Goal: Information Seeking & Learning: Find specific fact

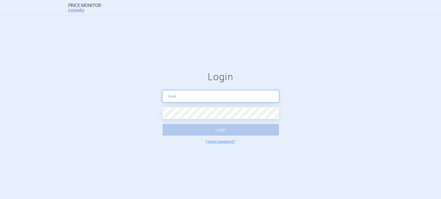
type input "[PERSON_NAME][EMAIL_ADDRESS][DOMAIN_NAME]"
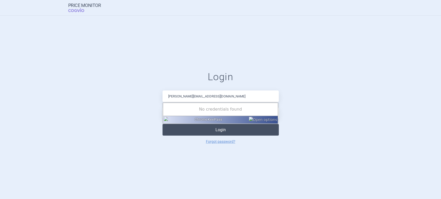
click at [219, 132] on button "Login" at bounding box center [220, 130] width 116 height 12
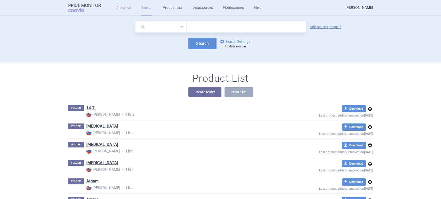
click at [125, 8] on link "Analytics" at bounding box center [123, 7] width 15 height 15
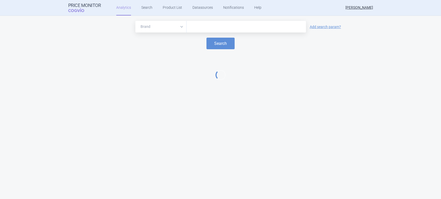
click at [196, 28] on input "text" at bounding box center [246, 26] width 114 height 7
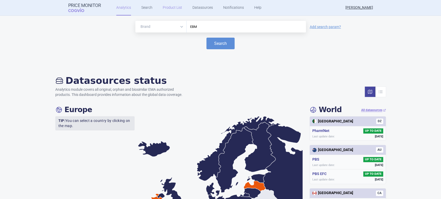
type input "EBM"
click at [172, 8] on link "Product List" at bounding box center [172, 7] width 19 height 15
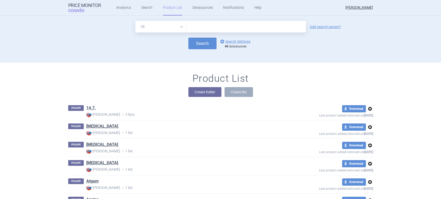
scroll to position [47, 0]
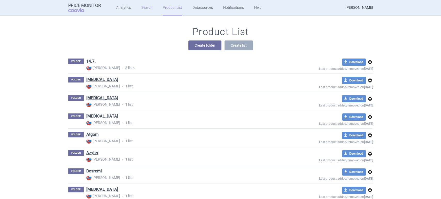
click at [148, 6] on link "Search" at bounding box center [146, 7] width 11 height 15
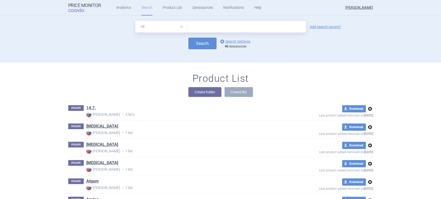
click at [190, 25] on input "text" at bounding box center [245, 27] width 119 height 12
type input "EBM Fatol"
click at [198, 41] on button "Search" at bounding box center [202, 44] width 28 height 12
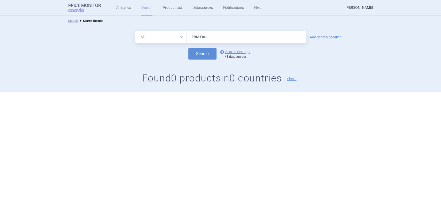
click at [212, 40] on input "EBM Fatol" at bounding box center [245, 37] width 119 height 12
type input "E"
click at [124, 8] on link "Analytics" at bounding box center [123, 7] width 15 height 15
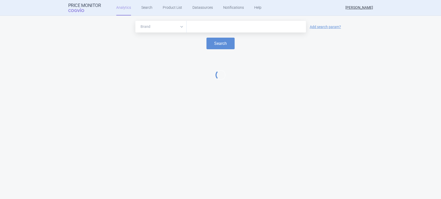
click at [190, 27] on input "text" at bounding box center [246, 26] width 114 height 7
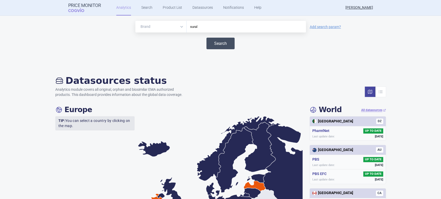
type input "sural"
click at [212, 43] on button "Search" at bounding box center [220, 44] width 28 height 12
click at [170, 6] on link "Product List" at bounding box center [172, 7] width 19 height 15
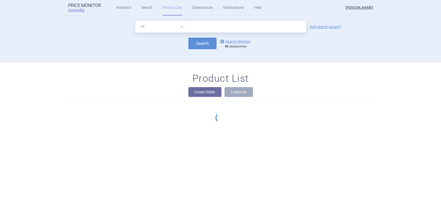
scroll to position [47, 0]
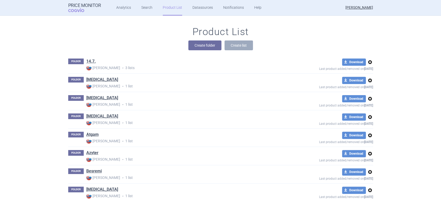
click at [194, 26] on h1 "Product List" at bounding box center [220, 32] width 56 height 12
click at [146, 8] on link "Search" at bounding box center [146, 7] width 11 height 15
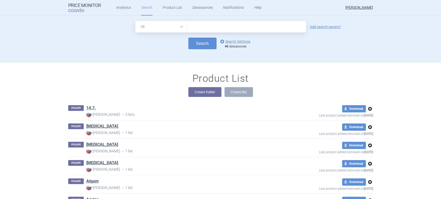
click at [194, 26] on input "text" at bounding box center [245, 27] width 119 height 12
type input "sural"
click at [201, 44] on button "Search" at bounding box center [202, 44] width 28 height 12
